Goal: Task Accomplishment & Management: Complete application form

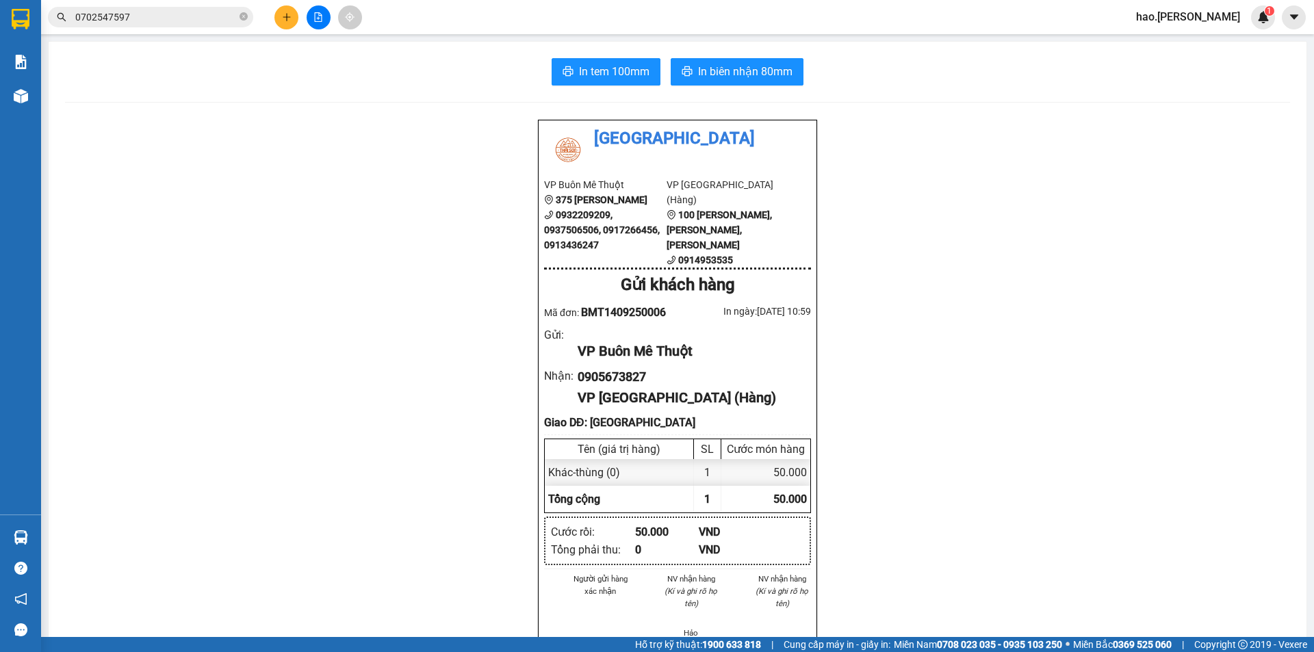
click at [280, 23] on button at bounding box center [286, 17] width 24 height 24
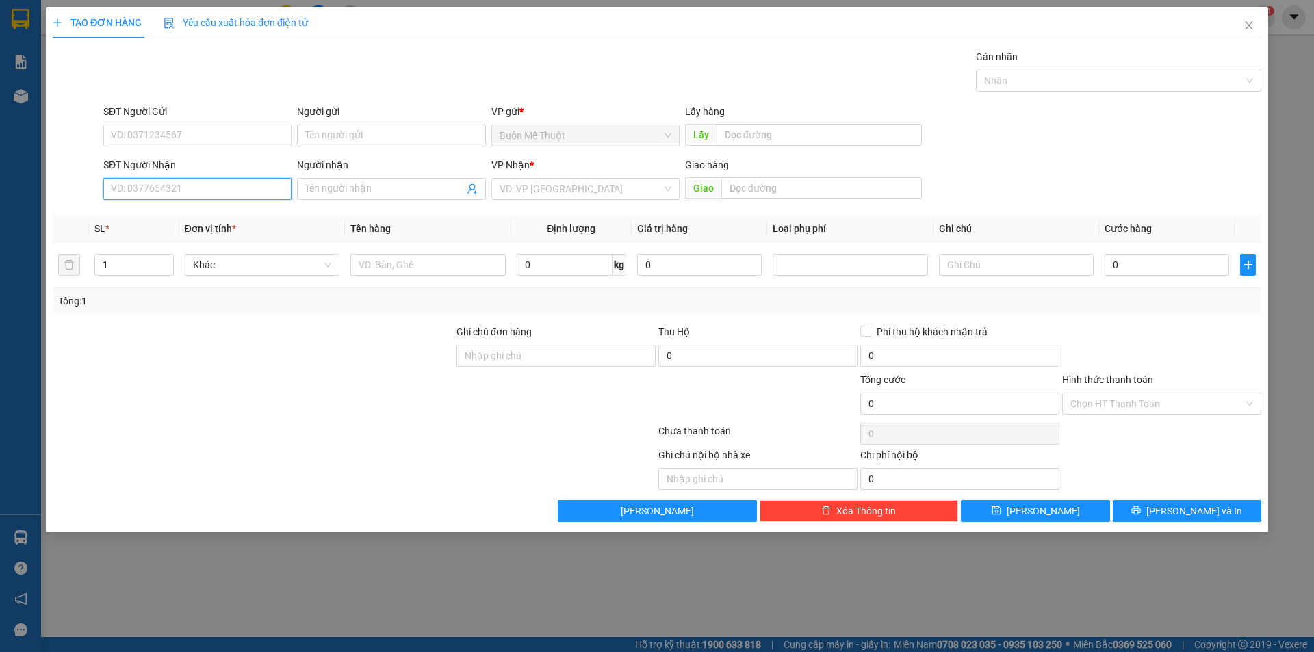
click at [207, 189] on input "SĐT Người Nhận" at bounding box center [197, 189] width 188 height 22
type input "0589777195"
click at [172, 210] on div "0589777195" at bounding box center [198, 216] width 172 height 15
type input "50.000"
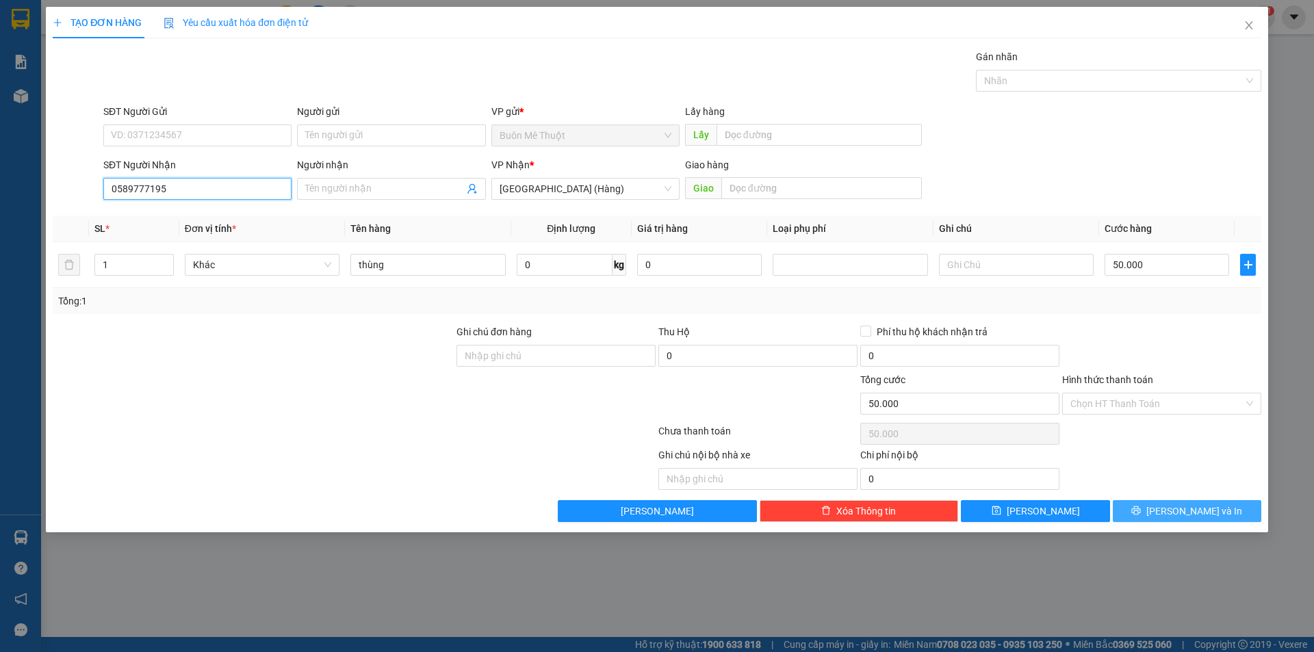
type input "0589777195"
click at [1171, 517] on button "[PERSON_NAME] và In" at bounding box center [1187, 511] width 149 height 22
